Goal: Information Seeking & Learning: Learn about a topic

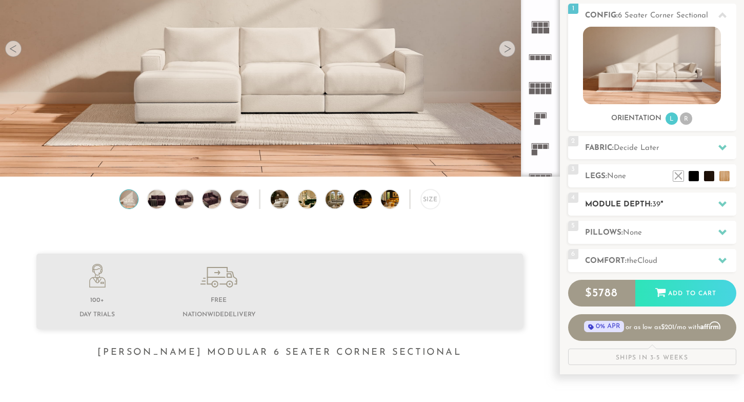
scroll to position [144, 0]
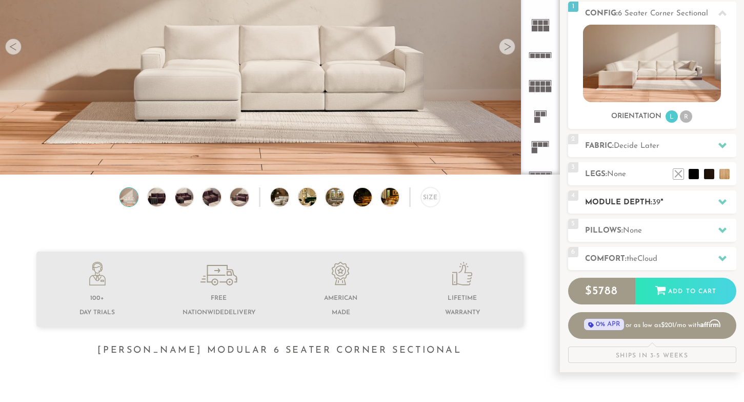
click at [723, 199] on icon at bounding box center [723, 202] width 8 height 8
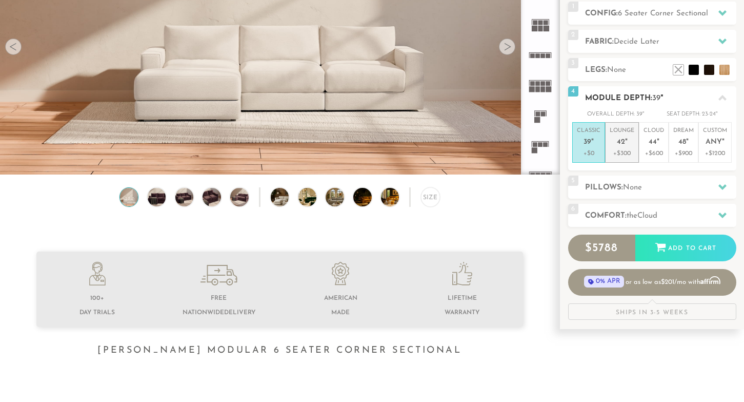
click at [622, 137] on p "Lounge 42 "" at bounding box center [622, 138] width 25 height 22
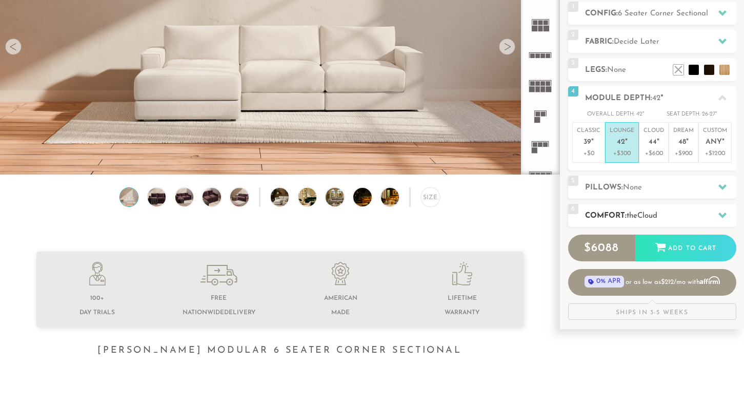
click at [724, 212] on icon at bounding box center [723, 215] width 8 height 8
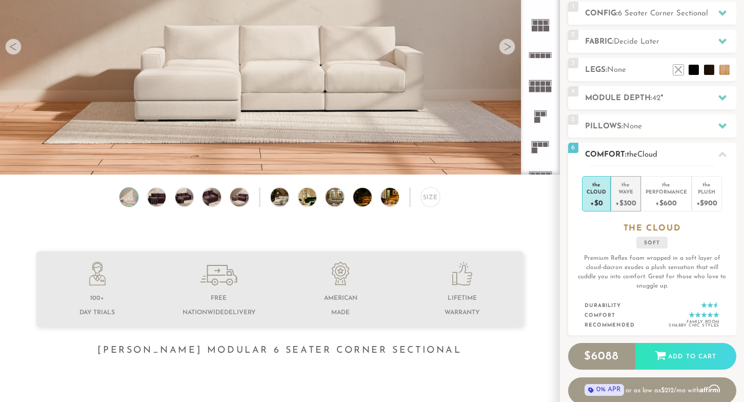
click at [626, 190] on div "Wave" at bounding box center [626, 191] width 21 height 7
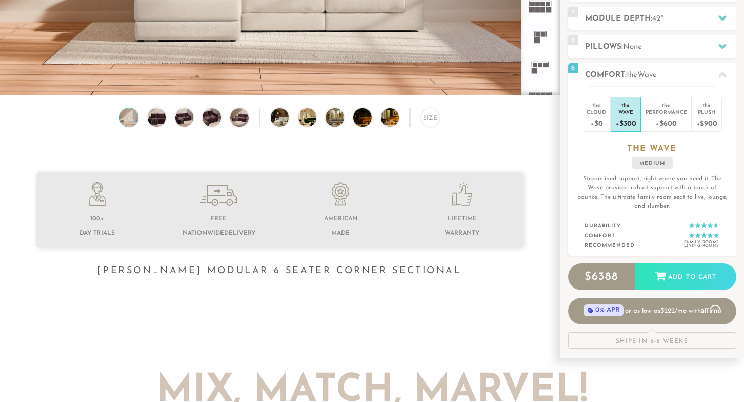
scroll to position [0, 0]
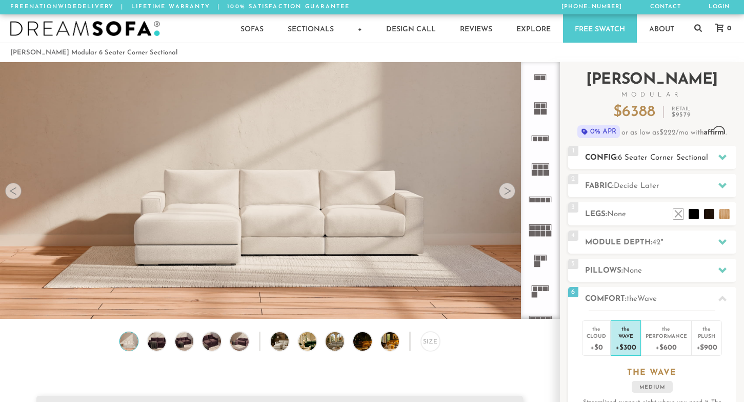
click at [723, 155] on icon at bounding box center [723, 157] width 8 height 6
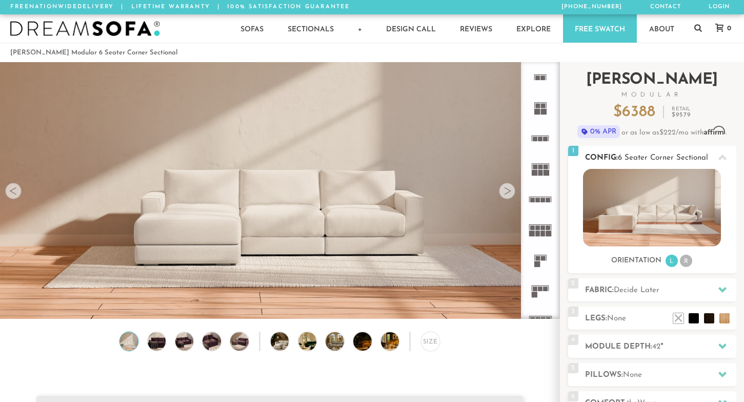
click at [723, 155] on icon at bounding box center [723, 157] width 8 height 6
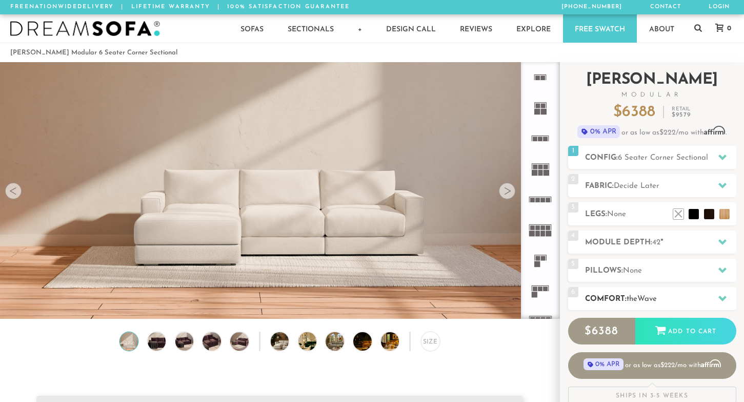
click at [724, 297] on icon at bounding box center [723, 299] width 8 height 6
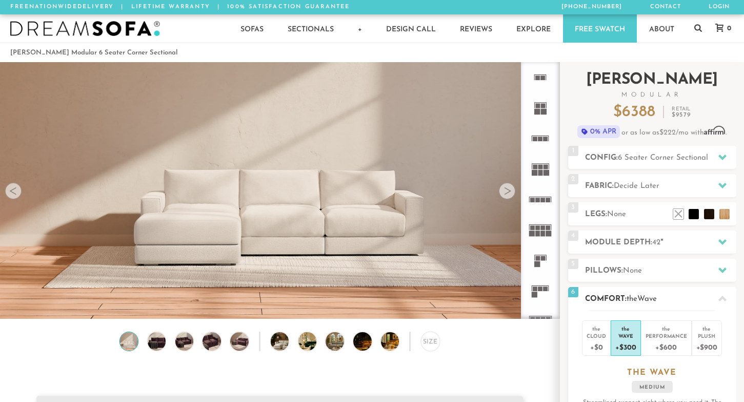
click at [724, 297] on icon at bounding box center [723, 299] width 8 height 8
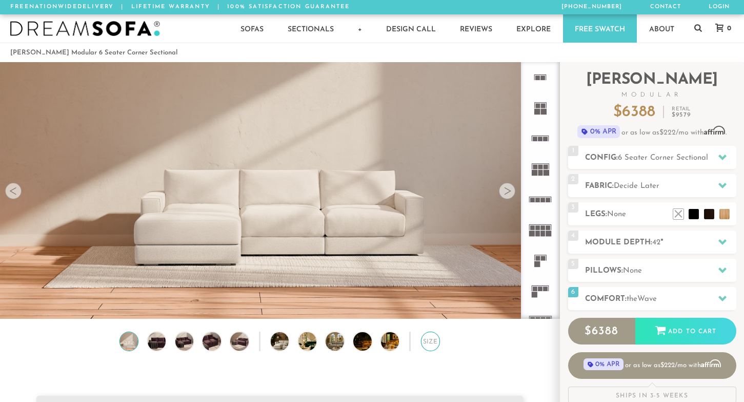
click at [428, 343] on div "Size" at bounding box center [430, 340] width 19 height 19
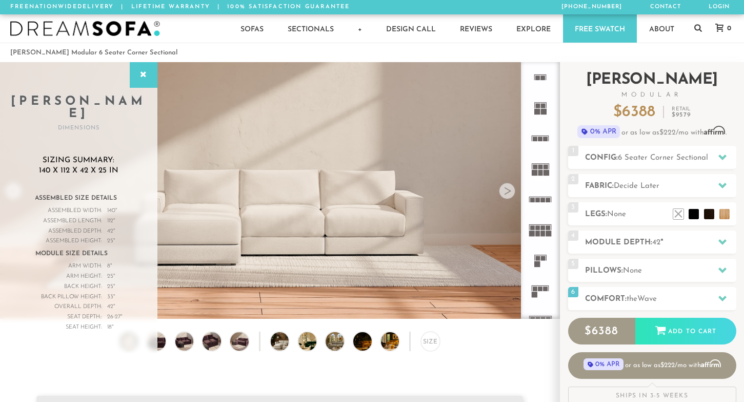
click at [591, 79] on h2 "[PERSON_NAME] Modular" at bounding box center [652, 85] width 168 height 26
click at [578, 67] on div "Introducing [PERSON_NAME] Modular $ 6388 Retail $ 9579 $ 6388 Retail $ 9579 0% …" at bounding box center [652, 104] width 168 height 84
click at [148, 72] on icon at bounding box center [143, 75] width 11 height 8
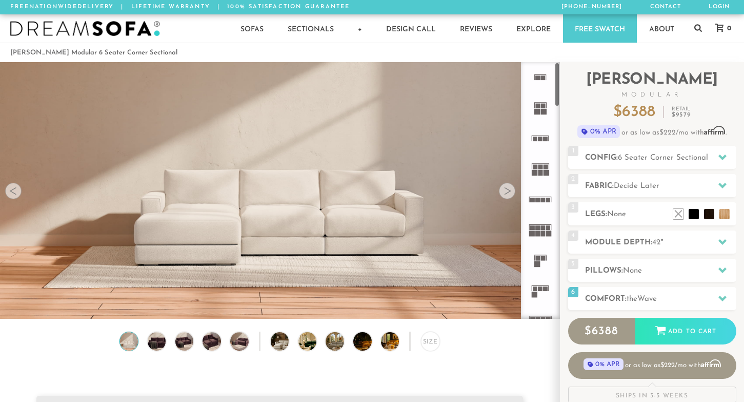
click at [506, 192] on div at bounding box center [507, 191] width 16 height 16
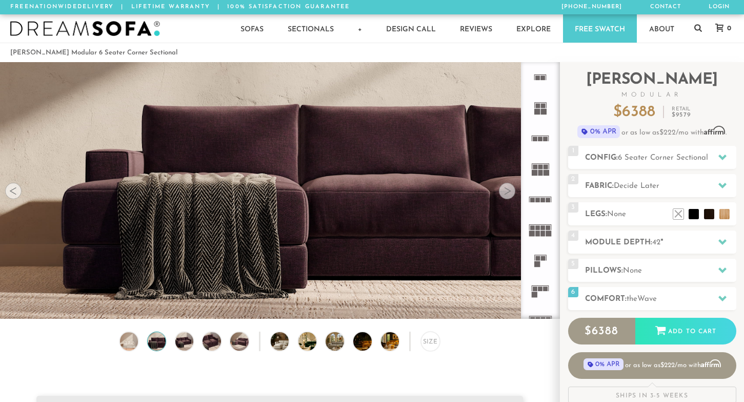
click at [10, 190] on div at bounding box center [13, 191] width 16 height 16
